Goal: Navigation & Orientation: Find specific page/section

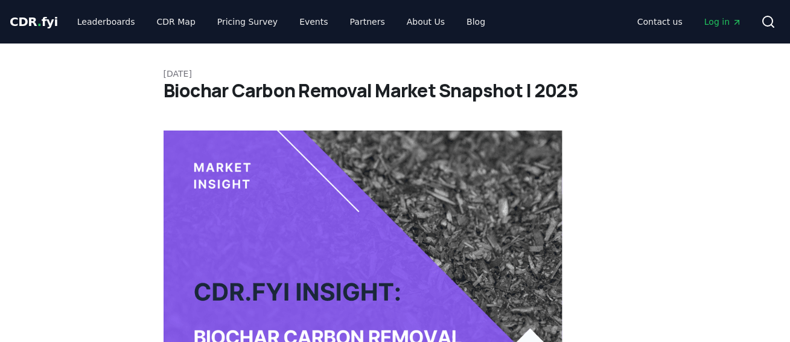
click at [30, 16] on span "CDR . fyi" at bounding box center [34, 21] width 48 height 14
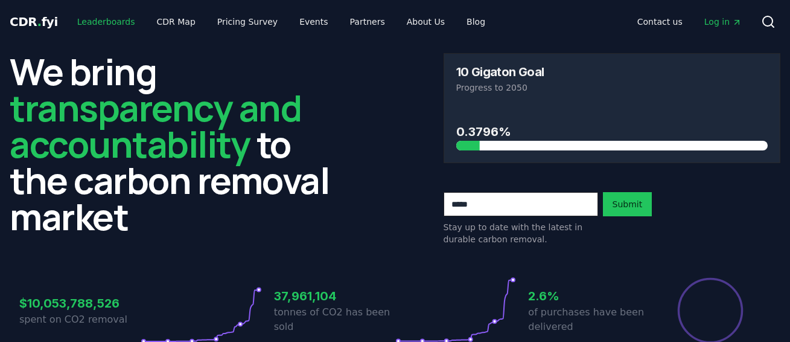
click at [86, 25] on link "Leaderboards" at bounding box center [106, 22] width 77 height 22
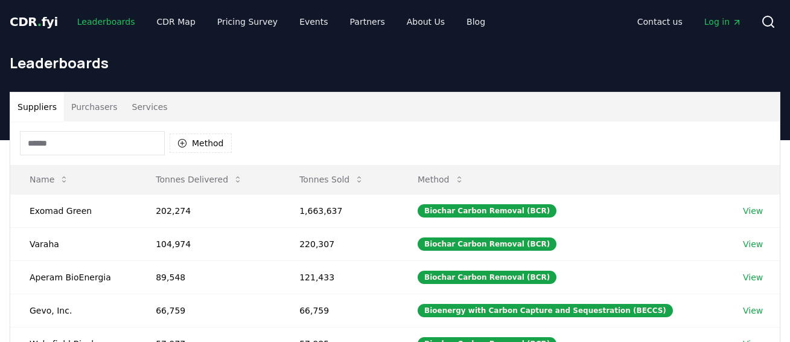
scroll to position [4, 0]
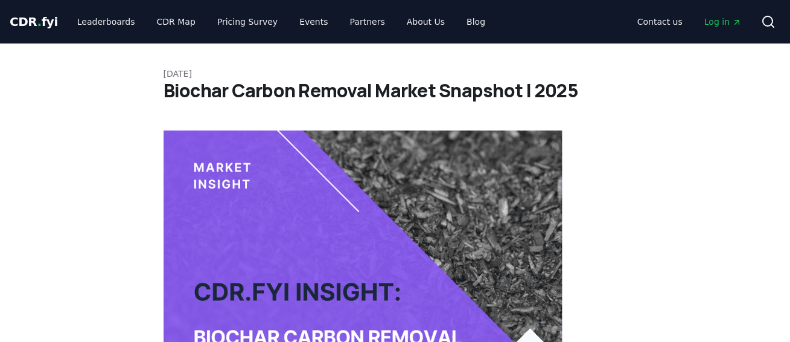
scroll to position [1474, 0]
